Goal: Task Accomplishment & Management: Complete application form

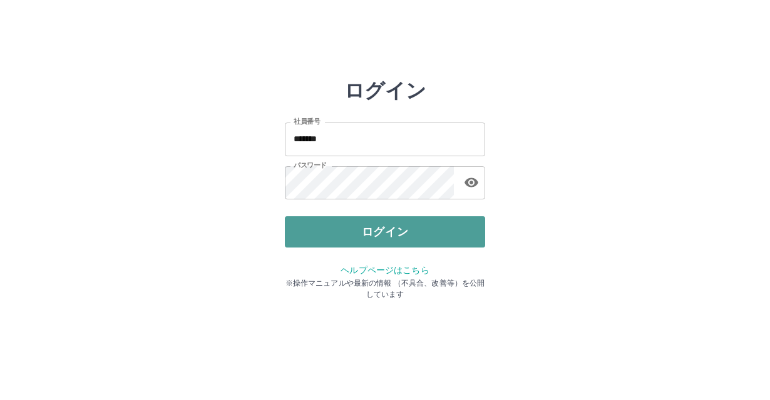
click at [357, 225] on button "ログイン" at bounding box center [385, 231] width 200 height 31
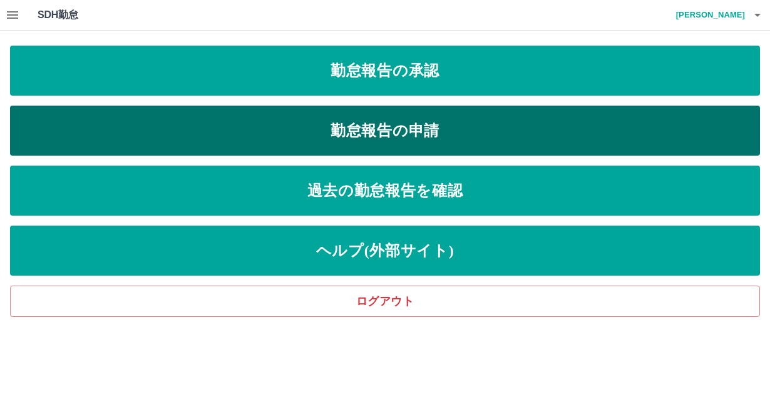
click at [407, 130] on link "勤怠報告の申請" at bounding box center [385, 131] width 750 height 50
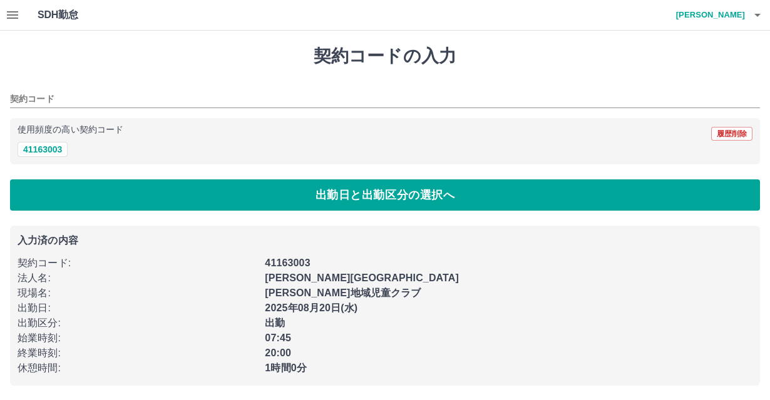
type input "********"
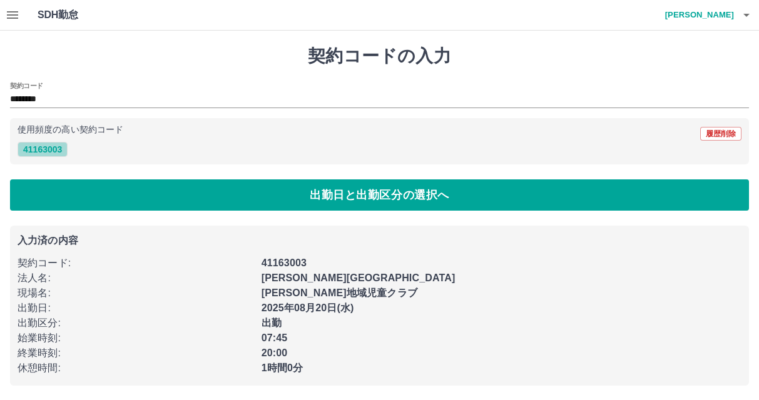
click at [36, 151] on button "41163003" at bounding box center [43, 149] width 50 height 15
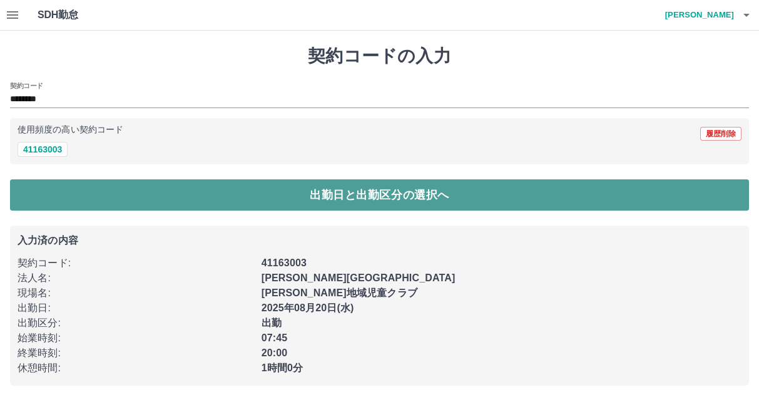
click at [314, 200] on button "出勤日と出勤区分の選択へ" at bounding box center [379, 195] width 739 height 31
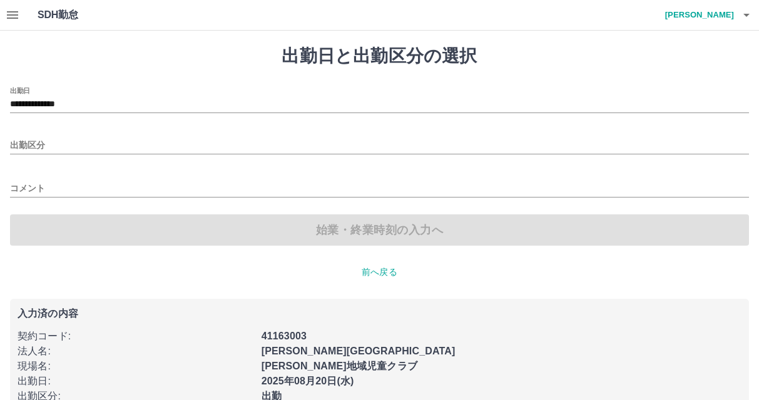
type input "**********"
type input "**"
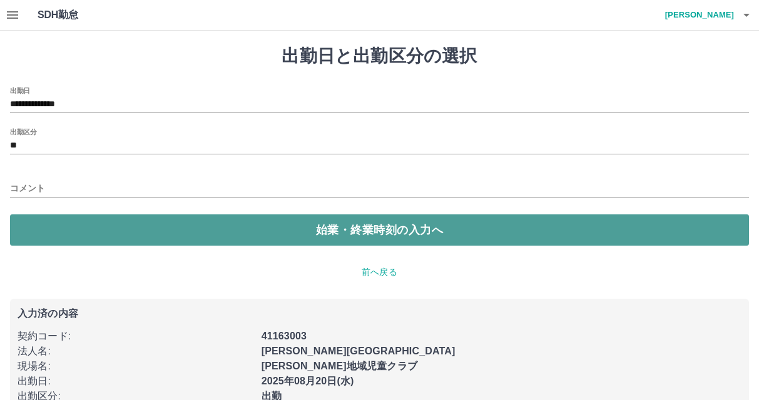
click at [316, 233] on button "始業・終業時刻の入力へ" at bounding box center [379, 230] width 739 height 31
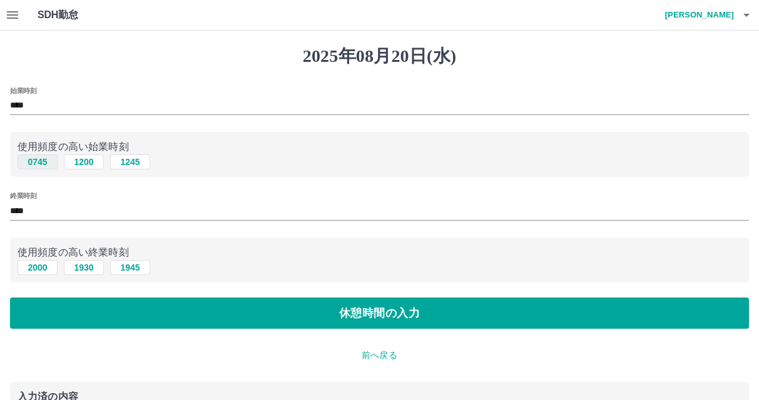
click at [38, 165] on button "0745" at bounding box center [38, 162] width 40 height 15
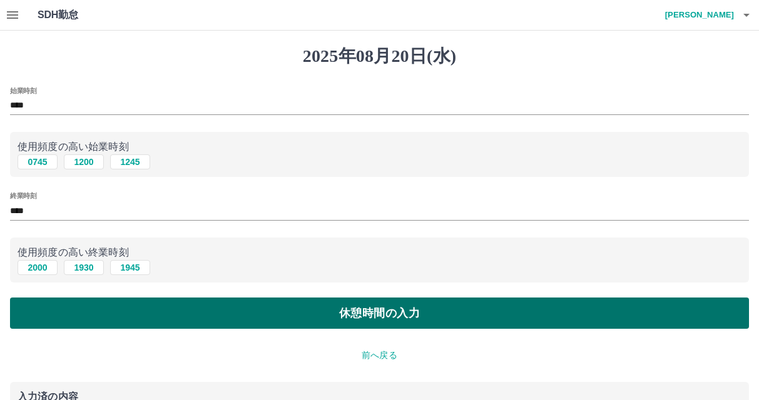
click at [343, 318] on button "休憩時間の入力" at bounding box center [379, 313] width 739 height 31
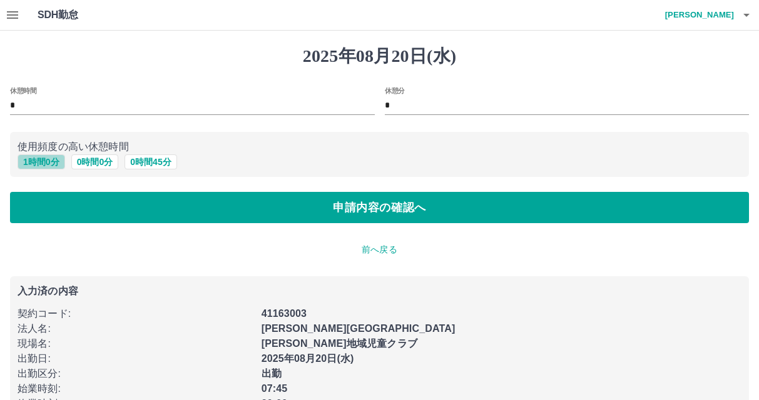
click at [43, 163] on button "1 時間 0 分" at bounding box center [42, 162] width 48 height 15
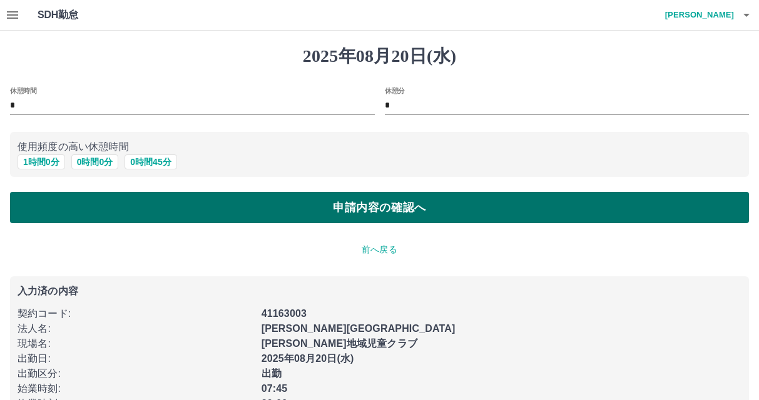
click at [398, 213] on button "申請内容の確認へ" at bounding box center [379, 207] width 739 height 31
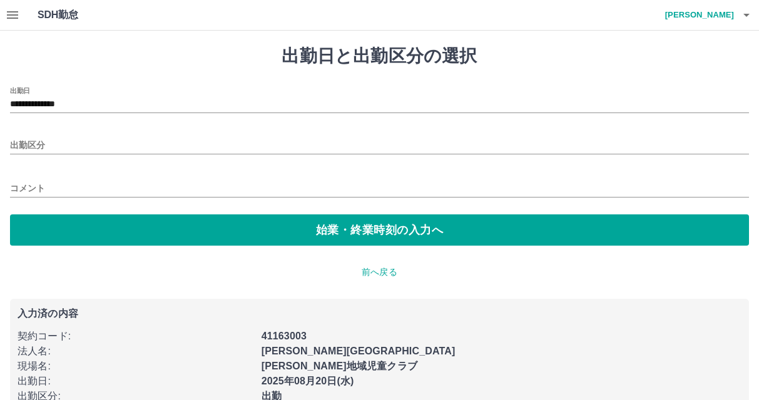
type input "**********"
type input "**"
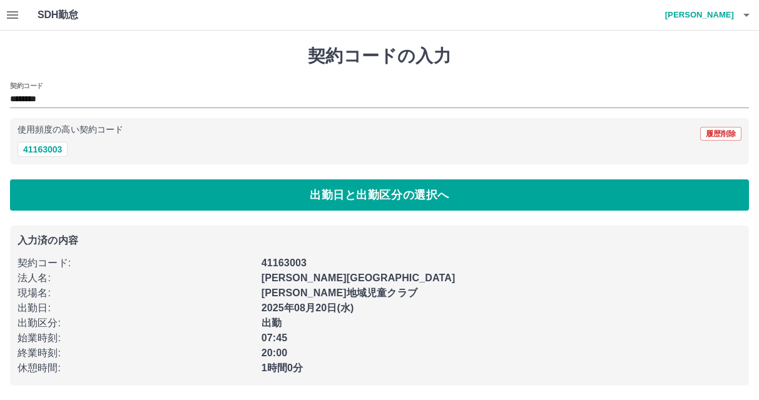
scroll to position [1, 0]
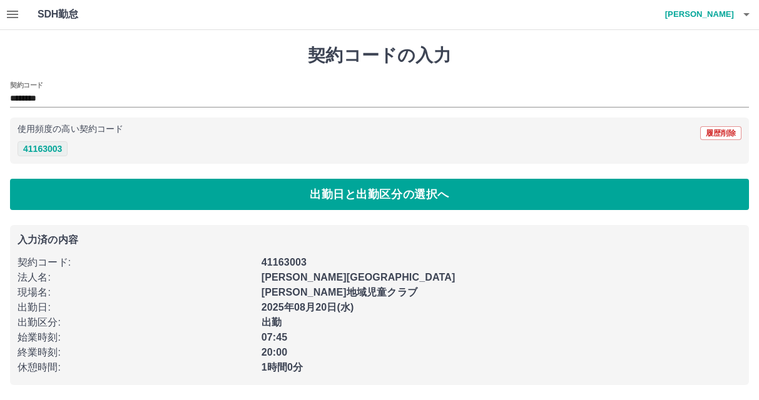
click at [53, 151] on button "41163003" at bounding box center [43, 148] width 50 height 15
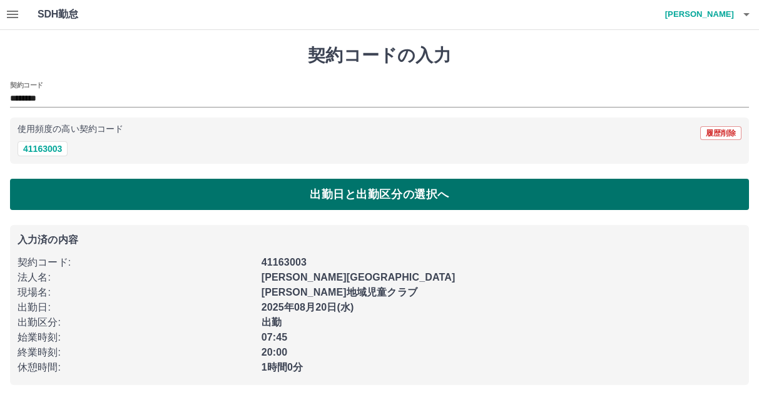
click at [133, 193] on button "出勤日と出勤区分の選択へ" at bounding box center [379, 194] width 739 height 31
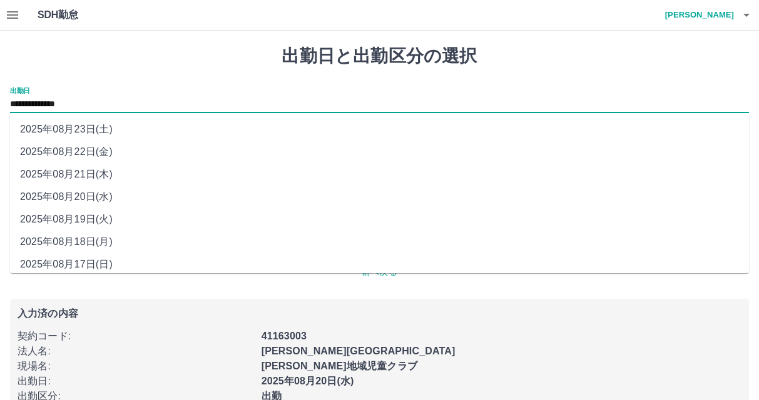
click at [64, 103] on input "**********" at bounding box center [379, 105] width 739 height 16
click at [84, 154] on li "2025年08月22日(金)" at bounding box center [379, 152] width 739 height 23
type input "**********"
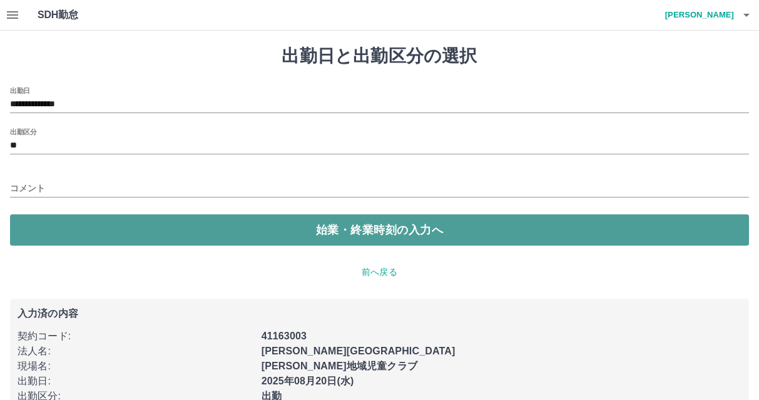
click at [190, 238] on button "始業・終業時刻の入力へ" at bounding box center [379, 230] width 739 height 31
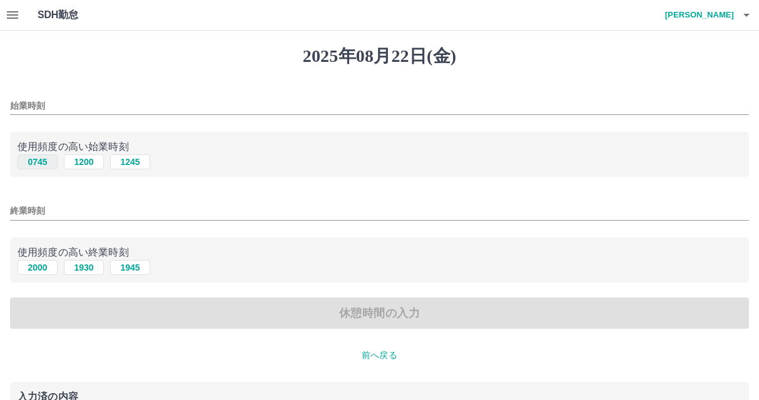
click at [38, 167] on button "0745" at bounding box center [38, 162] width 40 height 15
type input "****"
click at [39, 273] on button "2000" at bounding box center [38, 267] width 40 height 15
type input "****"
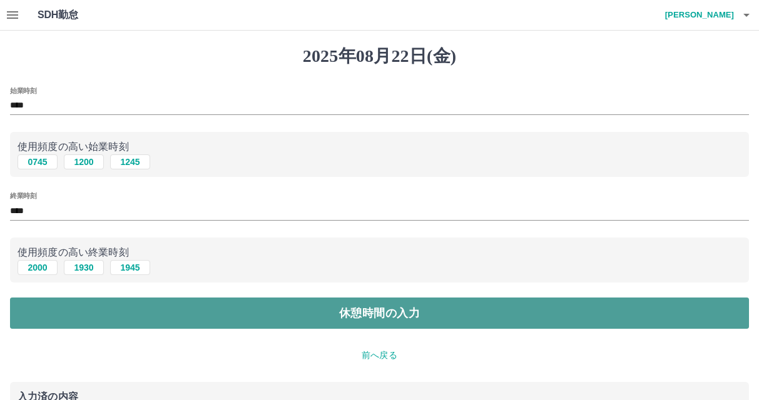
drag, startPoint x: 363, startPoint y: 320, endPoint x: 201, endPoint y: 305, distance: 162.7
click at [342, 317] on button "休憩時間の入力" at bounding box center [379, 313] width 739 height 31
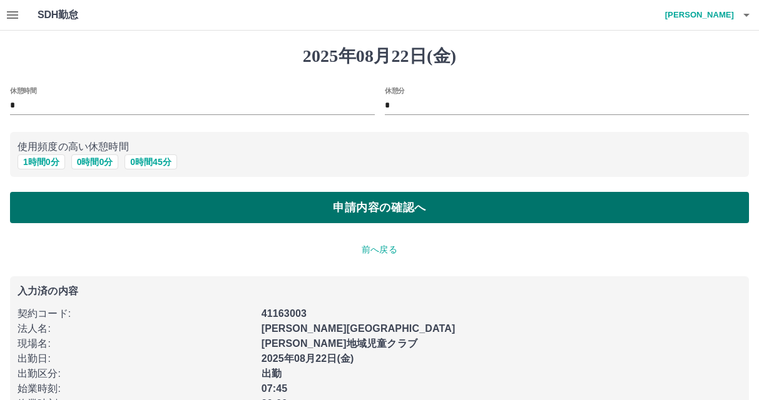
click at [339, 204] on button "申請内容の確認へ" at bounding box center [379, 207] width 739 height 31
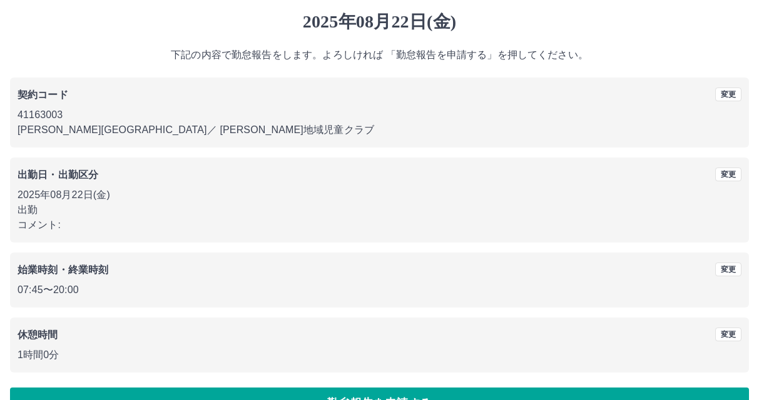
scroll to position [68, 0]
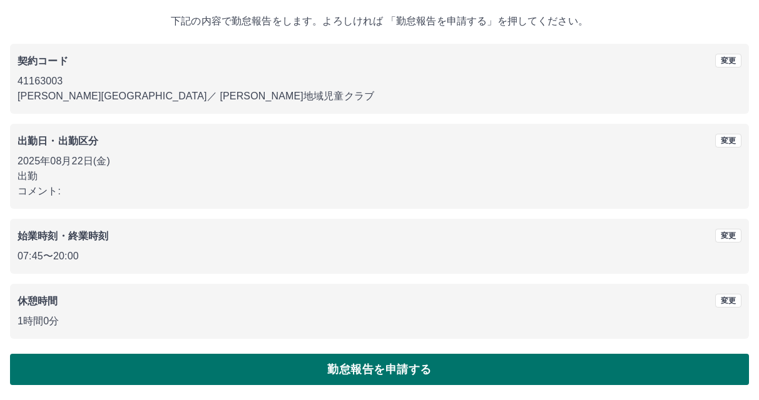
click at [322, 384] on button "勤怠報告を申請する" at bounding box center [379, 369] width 739 height 31
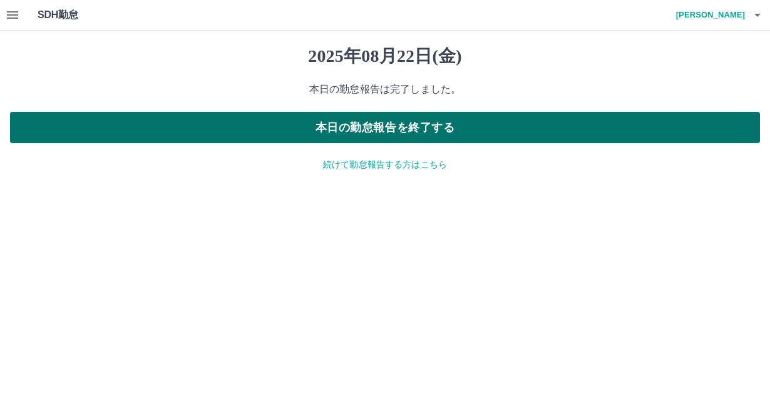
click at [424, 129] on button "本日の勤怠報告を終了する" at bounding box center [385, 127] width 750 height 31
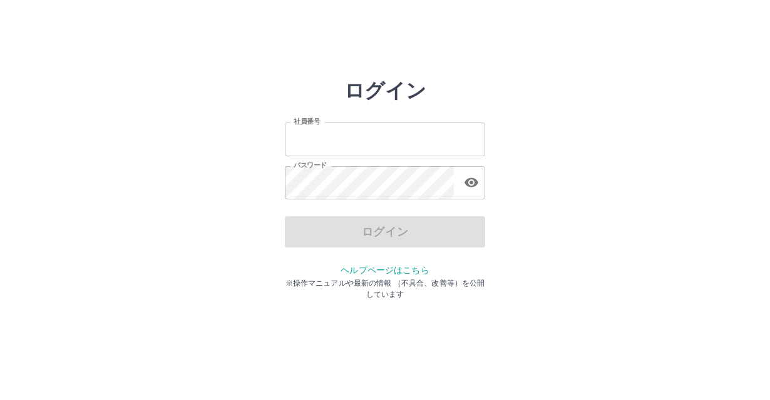
type input "*******"
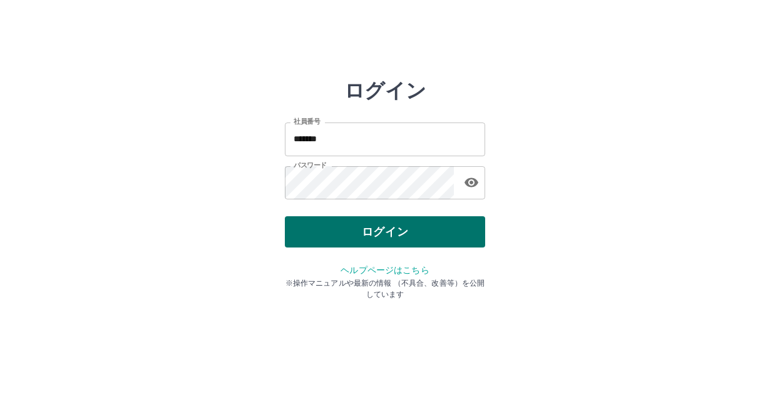
click at [373, 231] on div "ログイン" at bounding box center [385, 231] width 200 height 31
click at [365, 230] on button "ログイン" at bounding box center [385, 231] width 200 height 31
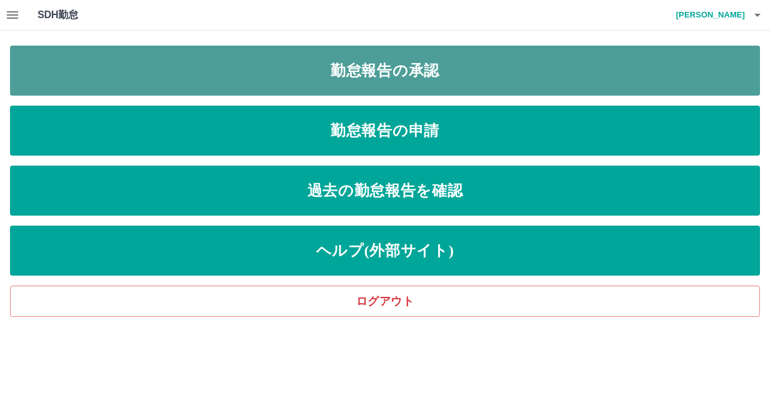
click at [412, 68] on link "勤怠報告の承認" at bounding box center [385, 71] width 750 height 50
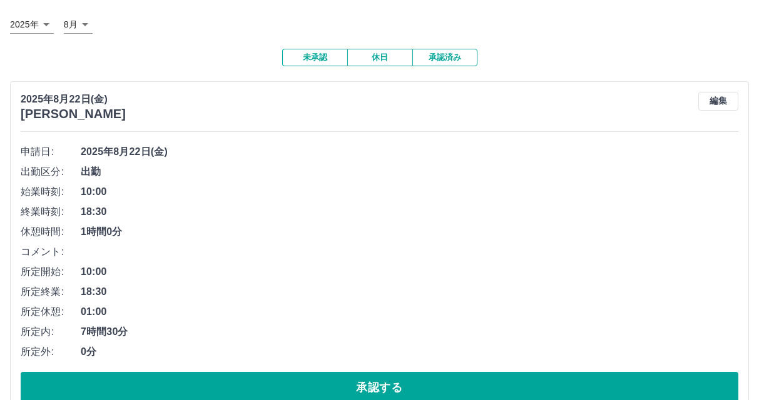
scroll to position [63, 0]
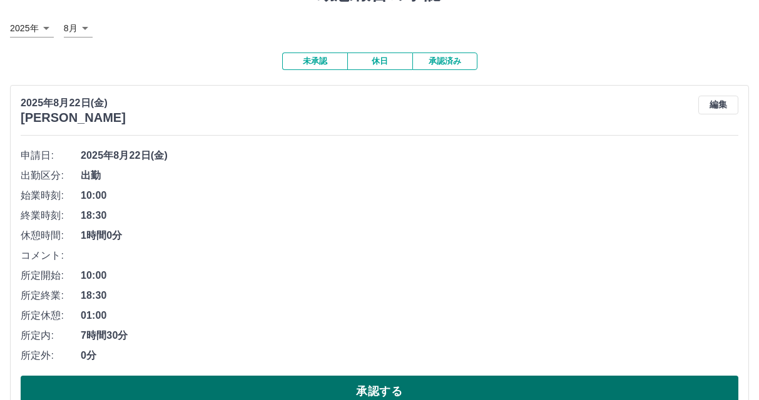
drag, startPoint x: 257, startPoint y: 395, endPoint x: 257, endPoint y: 386, distance: 9.4
click at [257, 394] on button "承認する" at bounding box center [380, 391] width 718 height 31
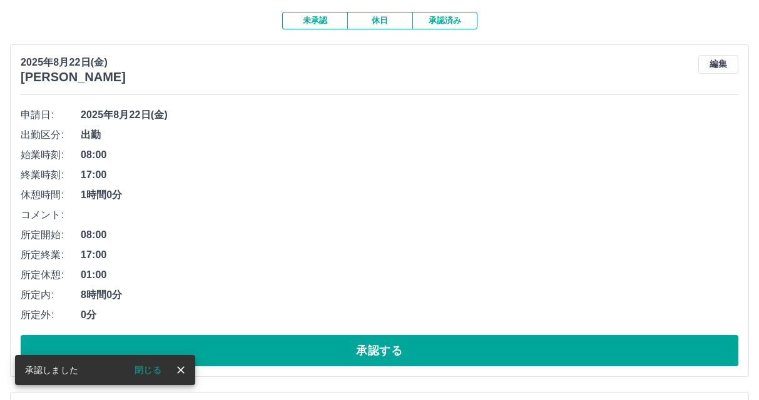
scroll to position [125, 0]
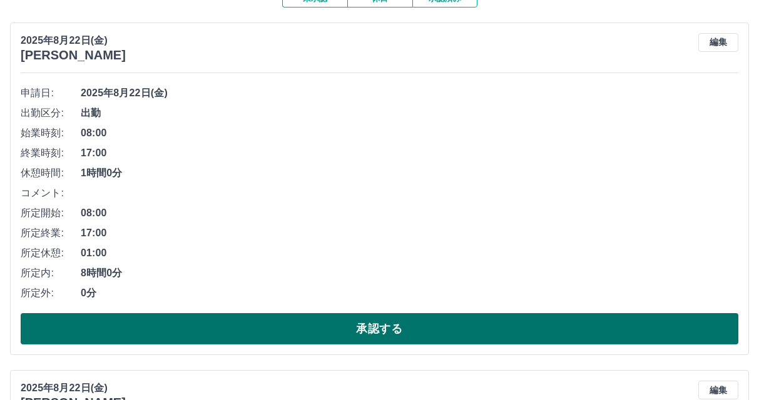
drag, startPoint x: 507, startPoint y: 320, endPoint x: 509, endPoint y: 311, distance: 9.0
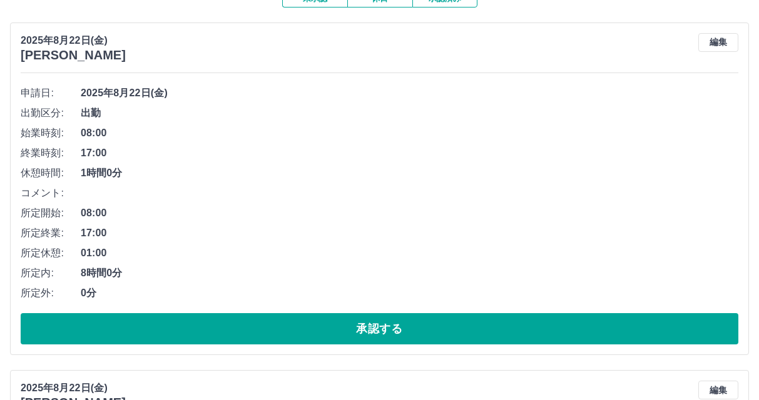
click at [508, 318] on button "承認する" at bounding box center [380, 328] width 718 height 31
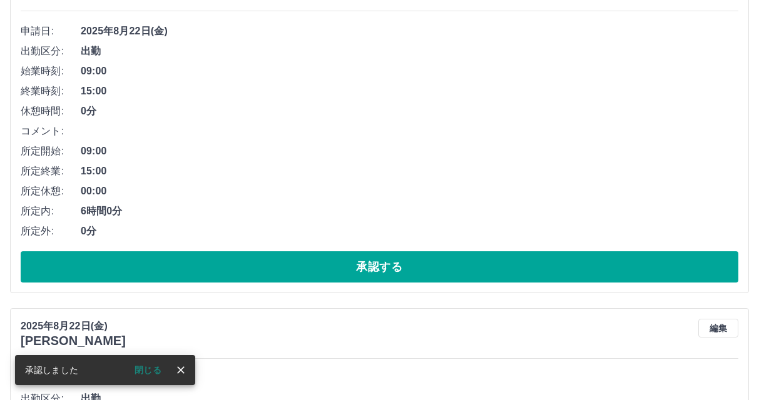
scroll to position [188, 0]
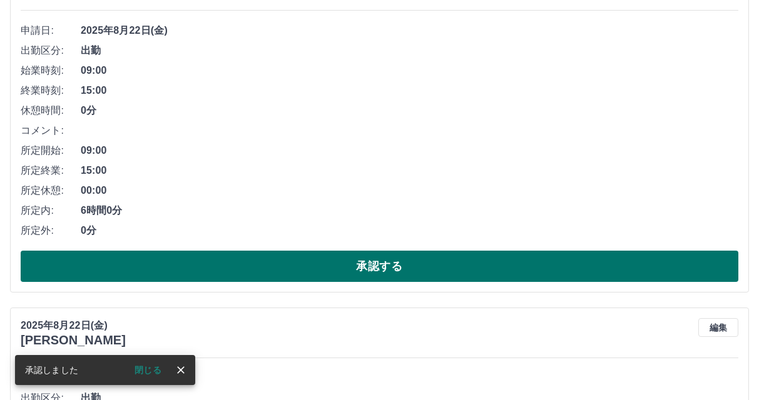
click at [329, 264] on button "承認する" at bounding box center [380, 266] width 718 height 31
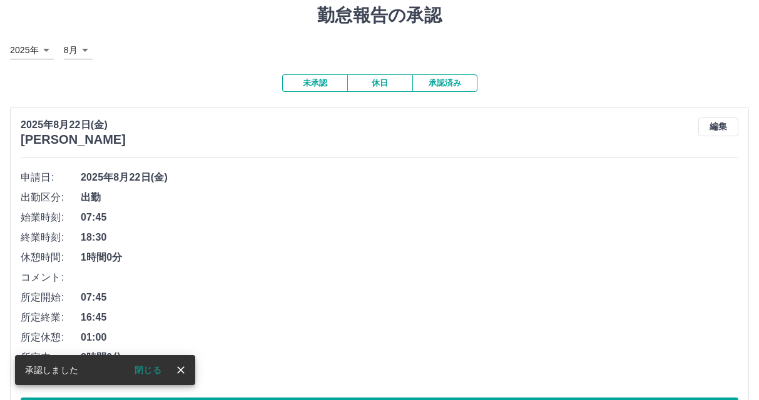
scroll to position [125, 0]
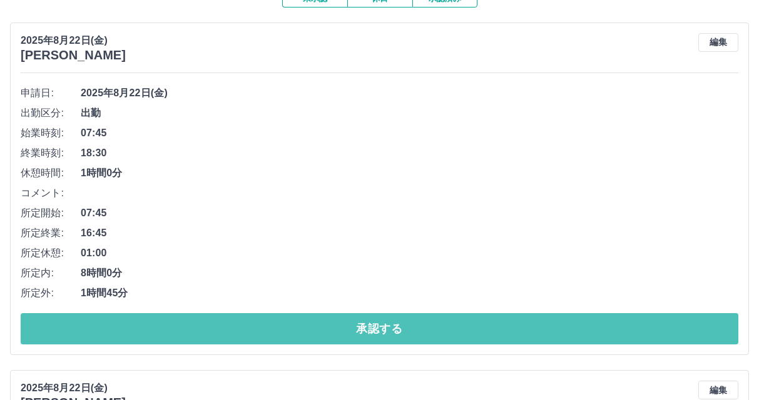
drag, startPoint x: 338, startPoint y: 338, endPoint x: 287, endPoint y: 312, distance: 58.5
click at [338, 338] on button "承認する" at bounding box center [380, 328] width 718 height 31
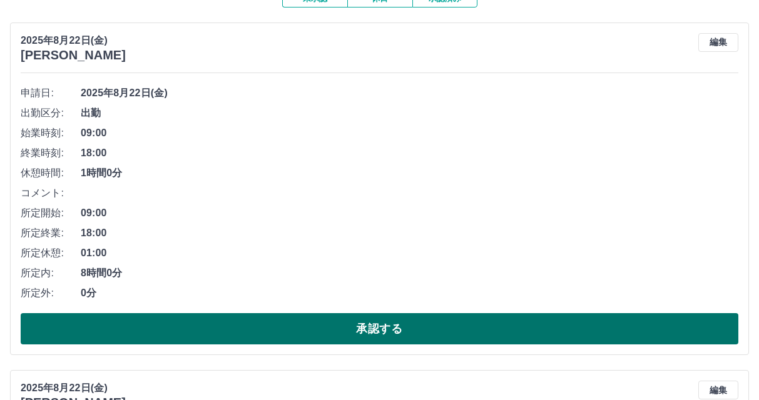
drag, startPoint x: 247, startPoint y: 329, endPoint x: 253, endPoint y: 324, distance: 7.5
click at [248, 329] on button "承認する" at bounding box center [380, 328] width 718 height 31
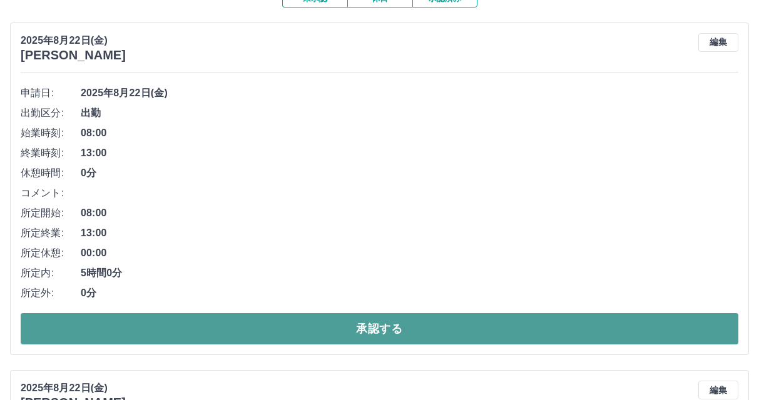
click at [284, 322] on button "承認する" at bounding box center [380, 328] width 718 height 31
click at [231, 337] on button "承認する" at bounding box center [380, 328] width 718 height 31
drag, startPoint x: 240, startPoint y: 327, endPoint x: 252, endPoint y: 320, distance: 13.7
click at [250, 324] on button "承認する" at bounding box center [380, 328] width 718 height 31
click at [310, 323] on button "承認する" at bounding box center [380, 328] width 718 height 31
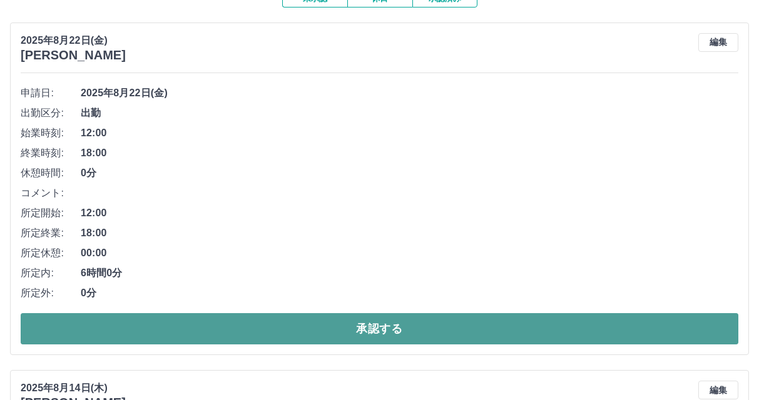
click at [262, 331] on button "承認する" at bounding box center [380, 328] width 718 height 31
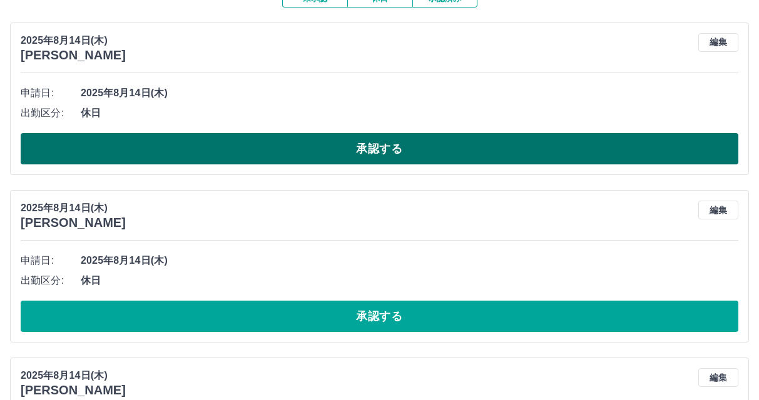
click at [336, 156] on button "承認する" at bounding box center [380, 148] width 718 height 31
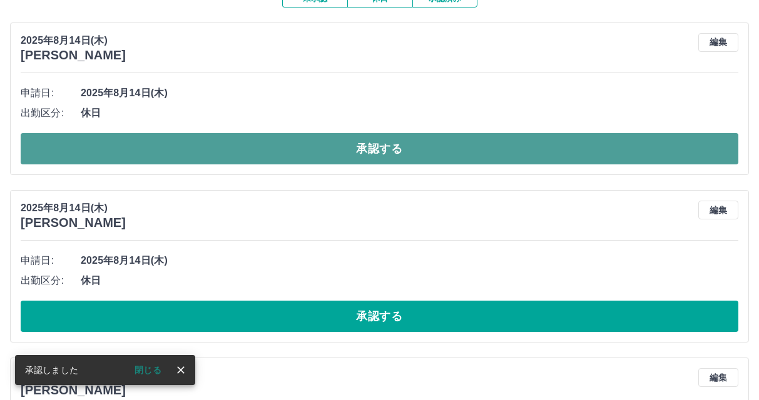
click at [337, 154] on button "承認する" at bounding box center [380, 148] width 718 height 31
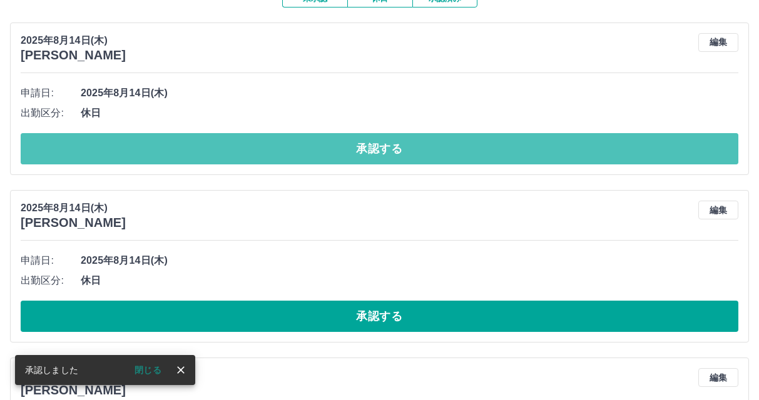
click at [340, 149] on button "承認する" at bounding box center [380, 148] width 718 height 31
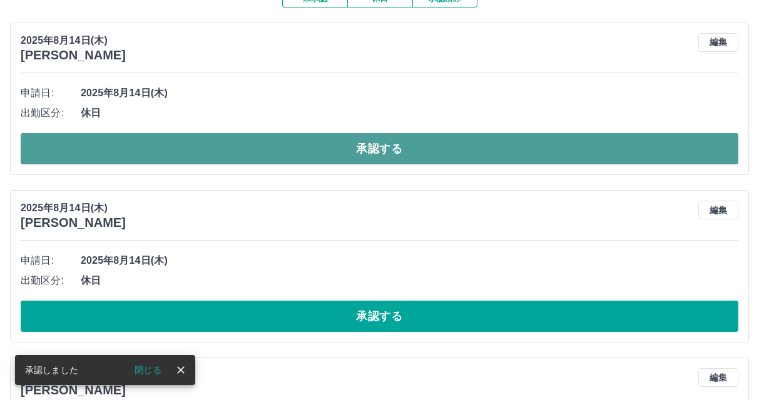
click at [353, 144] on button "承認する" at bounding box center [380, 148] width 718 height 31
click at [348, 155] on button "承認する" at bounding box center [380, 148] width 718 height 31
click at [342, 144] on button "承認する" at bounding box center [380, 148] width 718 height 31
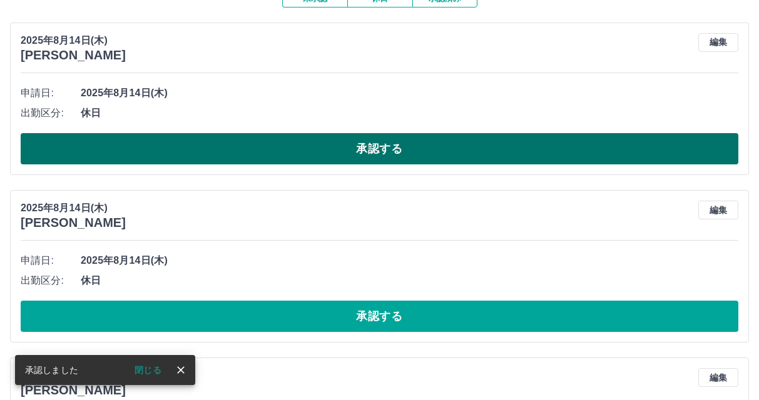
click at [343, 150] on button "承認する" at bounding box center [380, 148] width 718 height 31
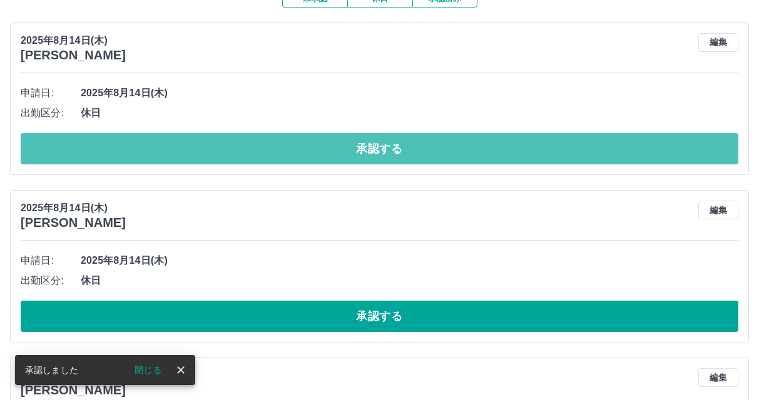
click at [343, 146] on button "承認する" at bounding box center [380, 148] width 718 height 31
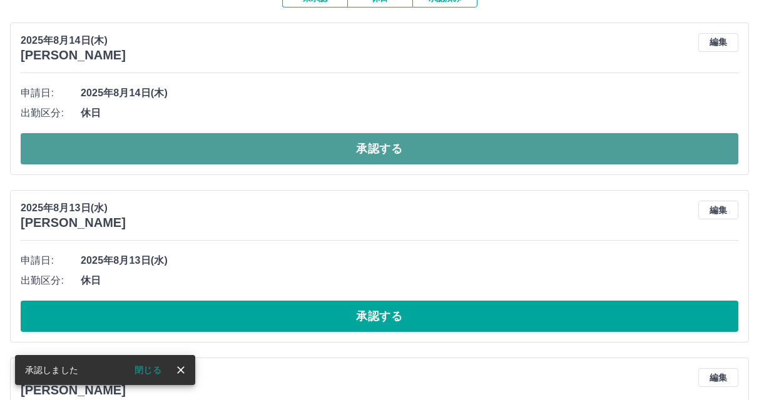
click at [364, 151] on button "承認する" at bounding box center [380, 148] width 718 height 31
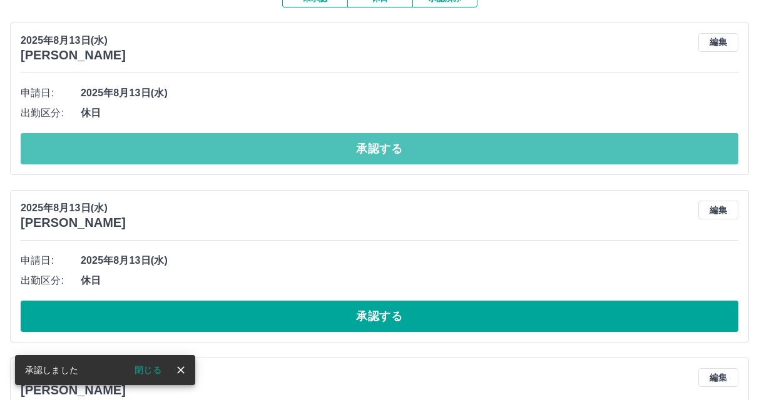
click at [359, 143] on button "承認する" at bounding box center [380, 148] width 718 height 31
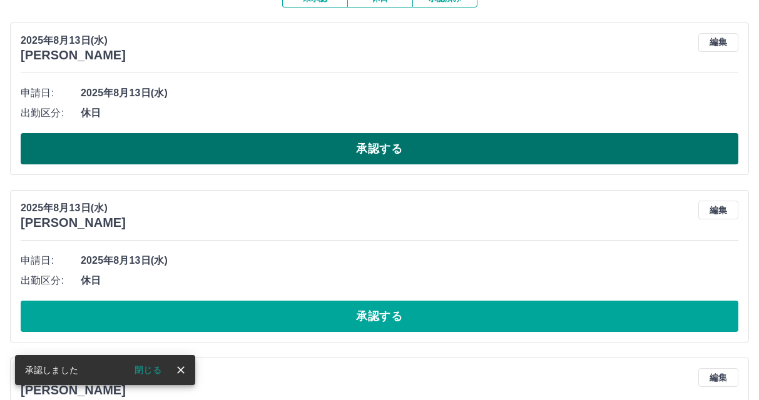
click at [360, 153] on button "承認する" at bounding box center [380, 148] width 718 height 31
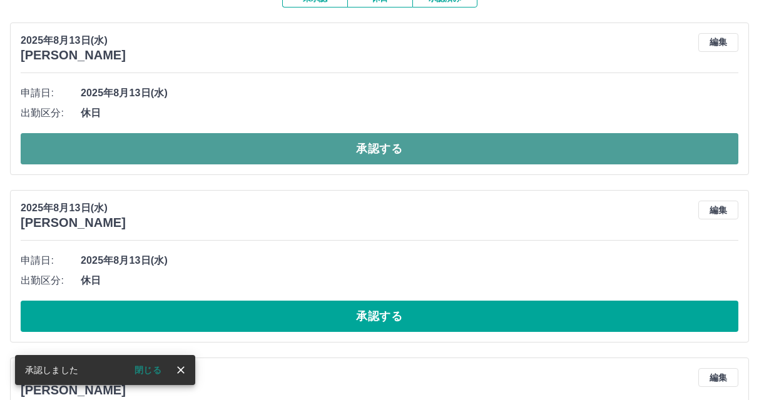
click at [382, 140] on button "承認する" at bounding box center [380, 148] width 718 height 31
click at [370, 151] on button "承認する" at bounding box center [380, 148] width 718 height 31
click at [355, 148] on button "承認する" at bounding box center [380, 148] width 718 height 31
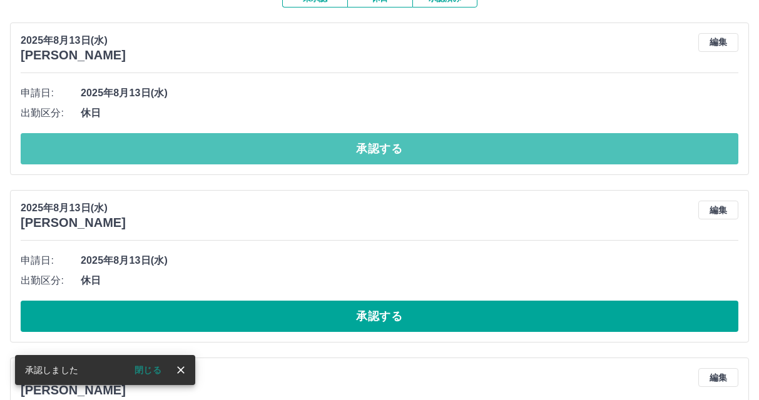
click at [369, 150] on button "承認する" at bounding box center [380, 148] width 718 height 31
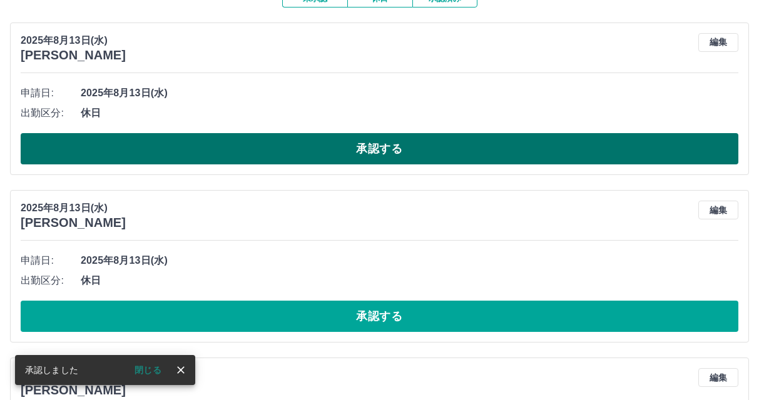
click at [429, 152] on button "承認する" at bounding box center [380, 148] width 718 height 31
click at [420, 154] on button "承認する" at bounding box center [380, 148] width 718 height 31
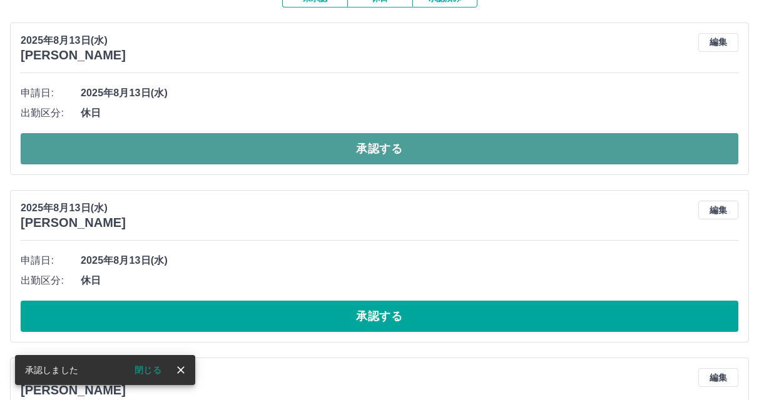
click at [399, 150] on button "承認する" at bounding box center [380, 148] width 718 height 31
click at [392, 143] on button "承認する" at bounding box center [380, 148] width 718 height 31
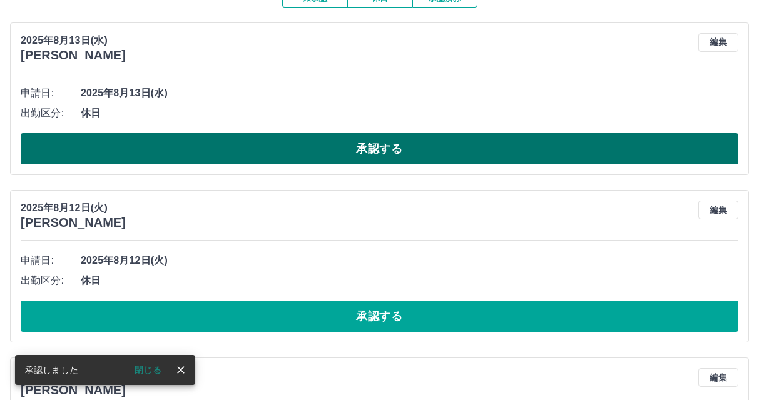
click at [358, 147] on button "承認する" at bounding box center [380, 148] width 718 height 31
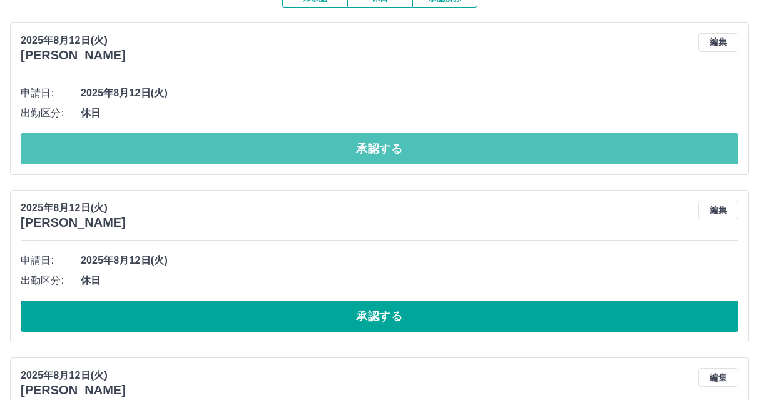
click at [384, 138] on button "承認する" at bounding box center [380, 148] width 718 height 31
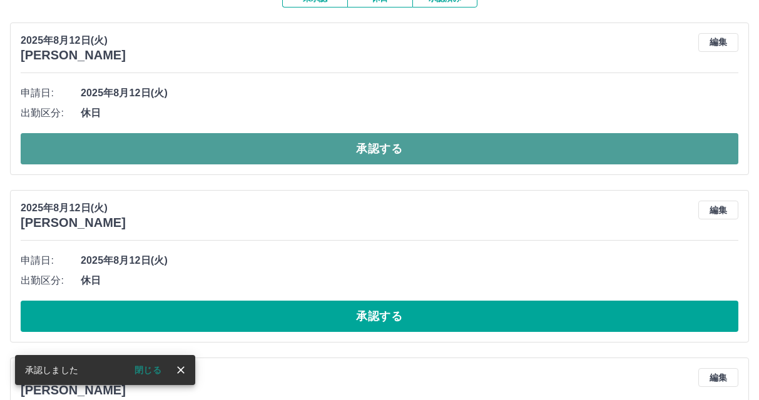
click at [392, 154] on button "承認する" at bounding box center [380, 148] width 718 height 31
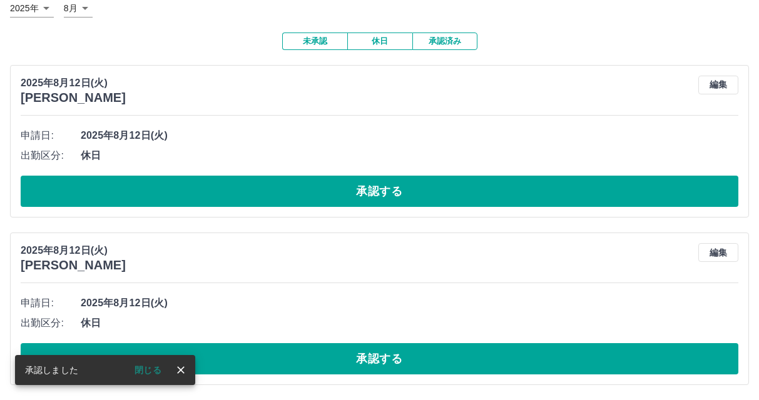
scroll to position [84, 0]
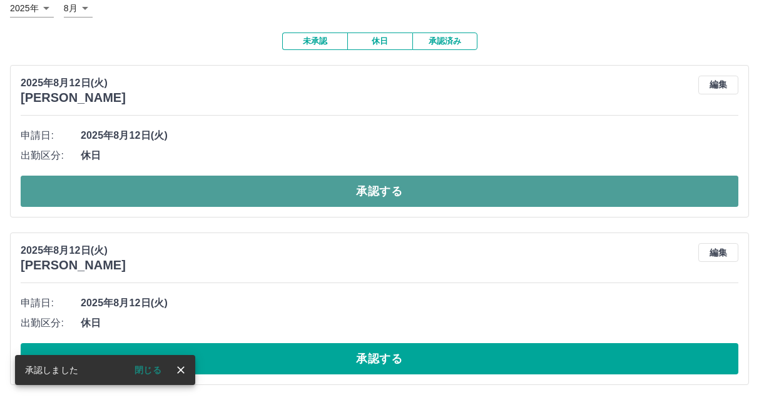
drag, startPoint x: 380, startPoint y: 186, endPoint x: 381, endPoint y: 179, distance: 7.6
click at [381, 179] on button "承認する" at bounding box center [380, 191] width 718 height 31
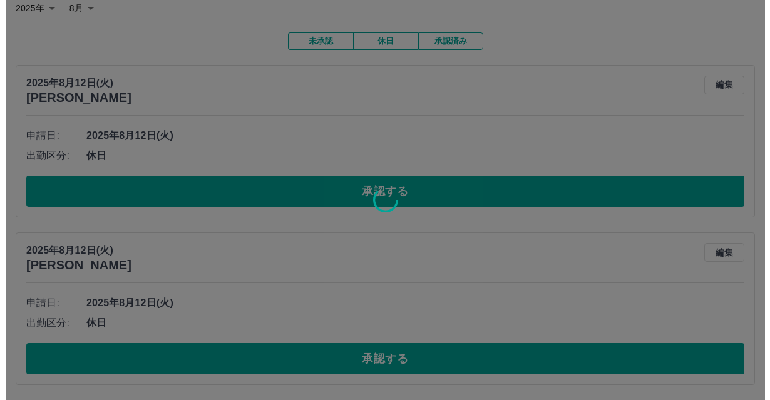
scroll to position [0, 0]
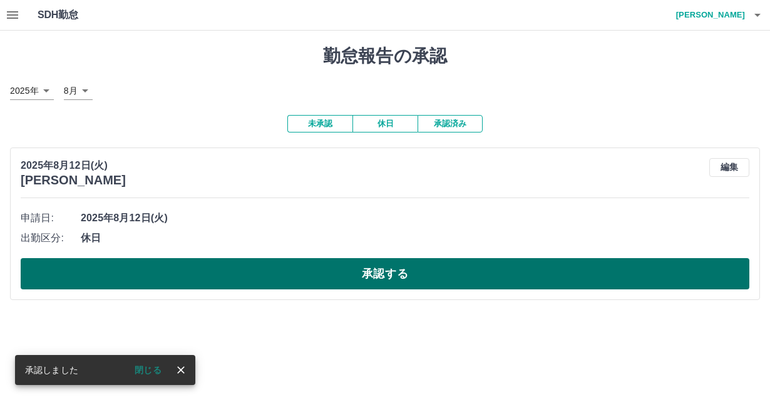
click at [377, 273] on button "承認する" at bounding box center [385, 273] width 728 height 31
